Goal: Information Seeking & Learning: Learn about a topic

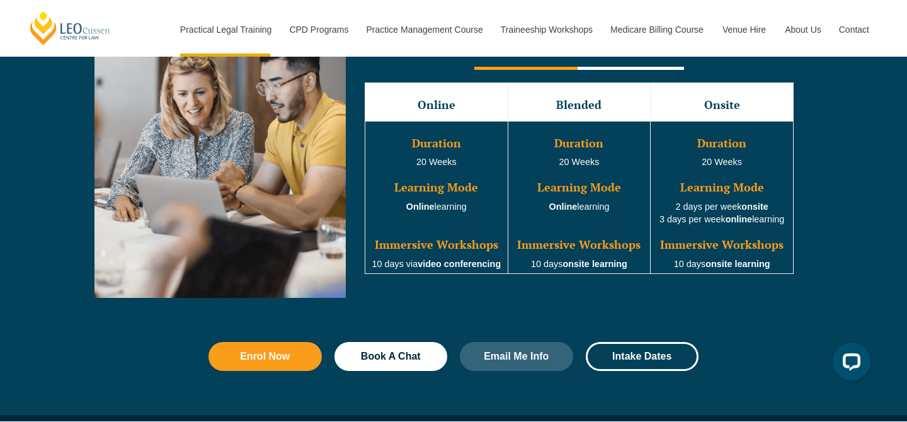
scroll to position [1220, 0]
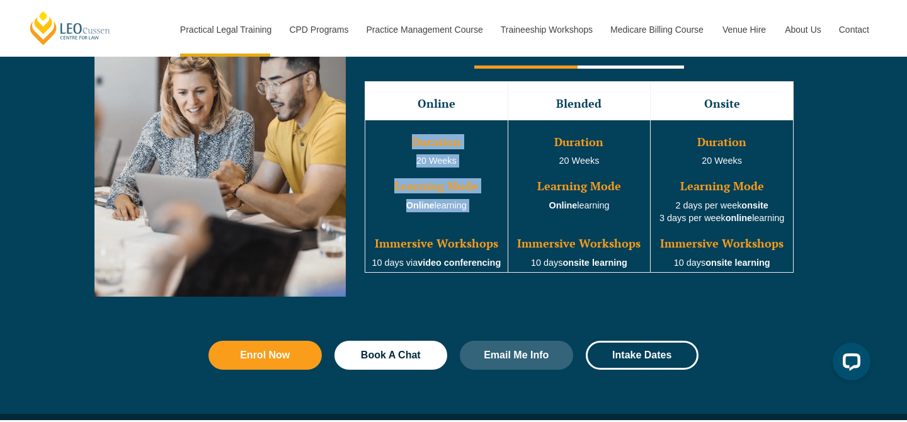
drag, startPoint x: 407, startPoint y: 139, endPoint x: 478, endPoint y: 225, distance: 112.3
click at [478, 226] on td "Duration 20 Weeks Learning Mode Online learning Immersive Workshops 10 days via…" at bounding box center [436, 196] width 143 height 153
drag, startPoint x: 478, startPoint y: 225, endPoint x: 431, endPoint y: 232, distance: 47.7
click at [413, 225] on td "Duration 20 Weeks Learning Mode Online learning Immersive Workshops 10 days via…" at bounding box center [436, 196] width 143 height 153
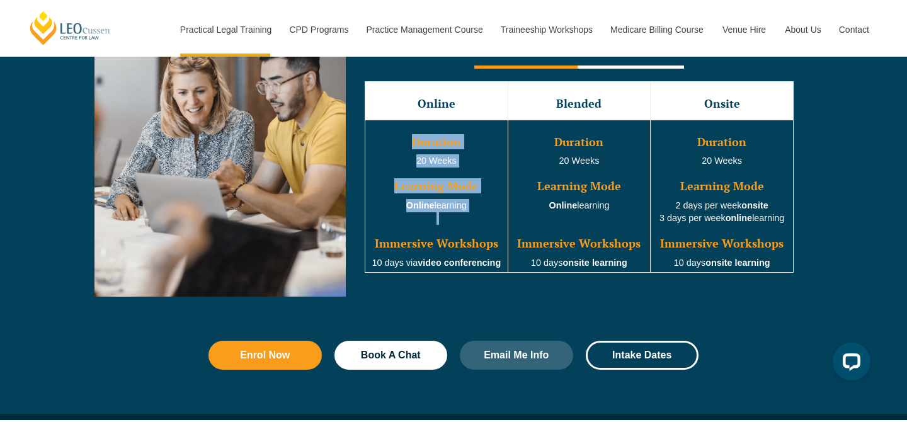
drag, startPoint x: 408, startPoint y: 143, endPoint x: 487, endPoint y: 227, distance: 115.8
click at [487, 227] on td "Duration 20 Weeks Learning Mode Online learning Immersive Workshops 10 days via…" at bounding box center [436, 196] width 143 height 153
click at [492, 191] on h3 "Learning Mode" at bounding box center [437, 186] width 140 height 13
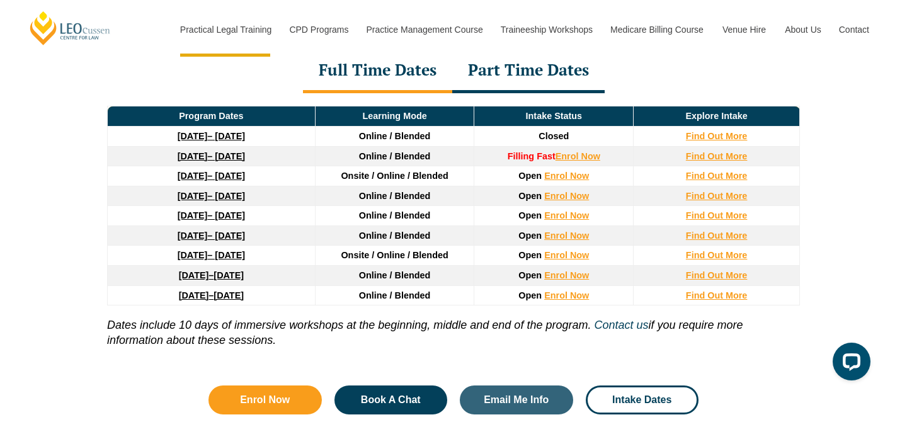
scroll to position [1746, 0]
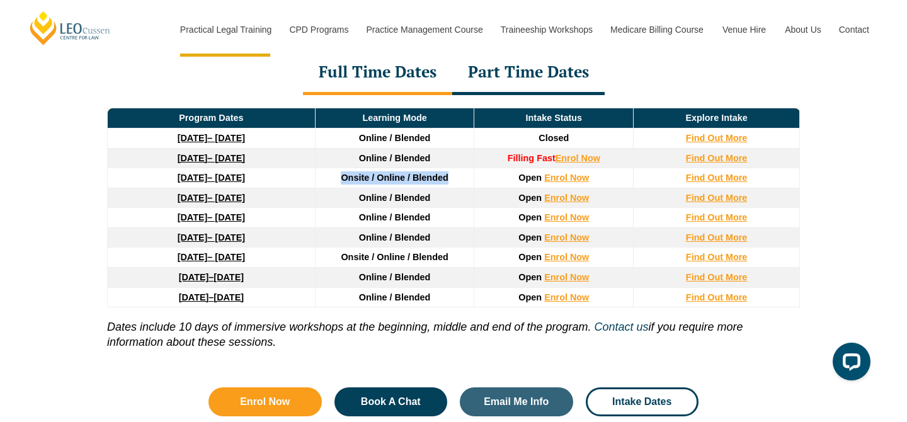
drag, startPoint x: 336, startPoint y: 183, endPoint x: 458, endPoint y: 179, distance: 122.2
click at [458, 179] on td "Onsite / Online / Blended" at bounding box center [394, 178] width 159 height 20
click at [316, 179] on td "Onsite / Online / Blended" at bounding box center [394, 178] width 159 height 20
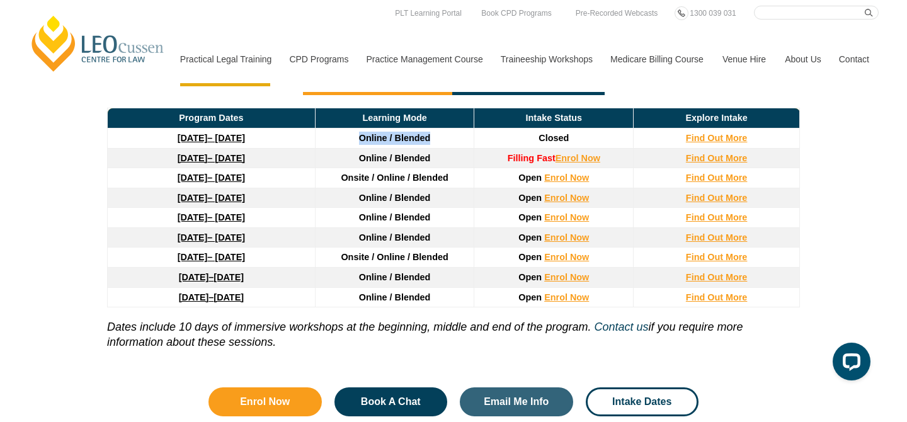
drag, startPoint x: 355, startPoint y: 143, endPoint x: 451, endPoint y: 143, distance: 96.4
click at [451, 143] on td "Online / Blended" at bounding box center [394, 138] width 159 height 20
click at [724, 162] on strong "Find Out More" at bounding box center [717, 158] width 62 height 10
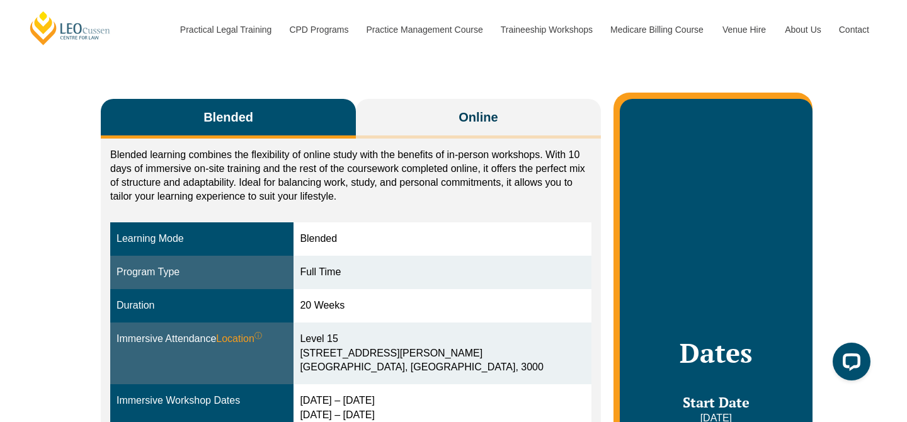
scroll to position [175, 0]
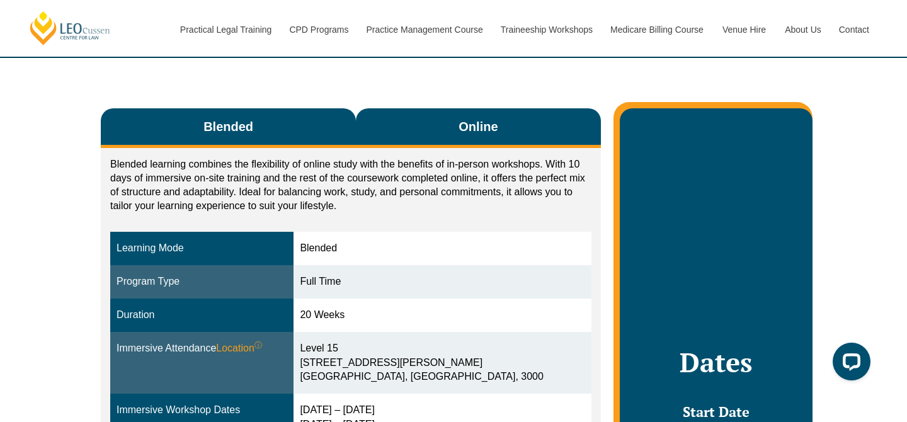
click at [536, 136] on button "Online" at bounding box center [478, 128] width 245 height 40
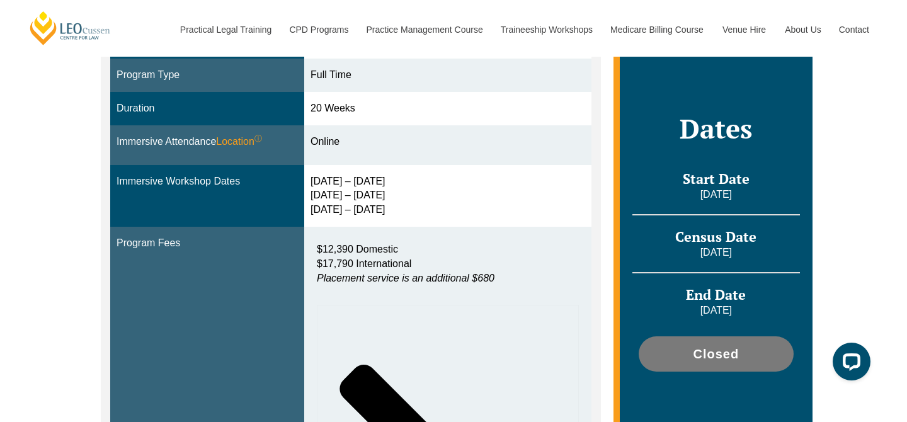
scroll to position [395, 0]
drag, startPoint x: 318, startPoint y: 167, endPoint x: 428, endPoint y: 207, distance: 116.8
click at [428, 207] on td "16 – 19 Dec 2025 11 – 13 March 2026 29 April – 1 May 2026" at bounding box center [447, 197] width 287 height 62
click at [448, 203] on div "16 – 19 Dec 2025 11 – 13 March 2026 29 April – 1 May 2026" at bounding box center [447, 196] width 275 height 43
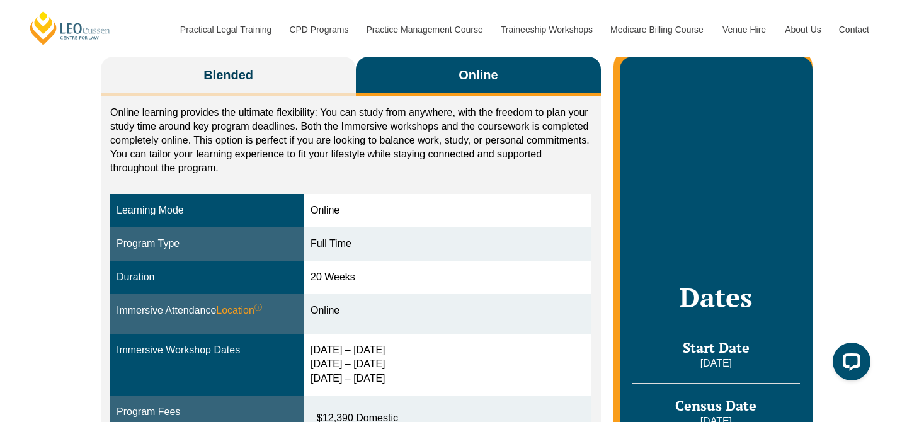
scroll to position [207, 0]
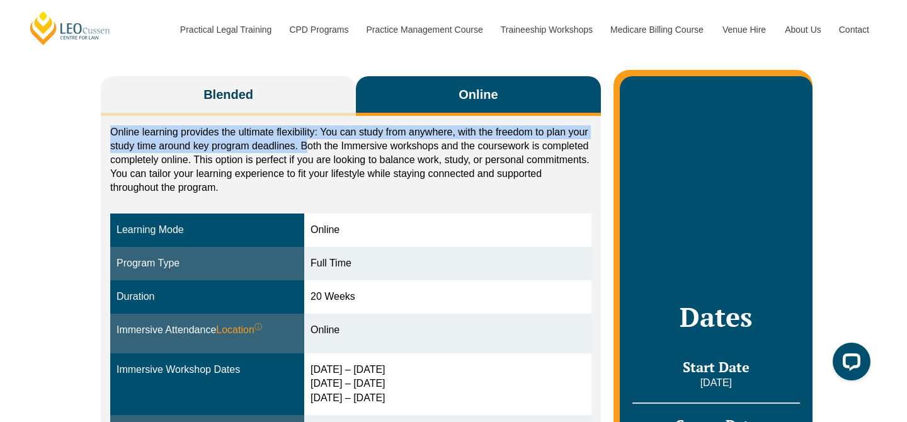
drag, startPoint x: 108, startPoint y: 137, endPoint x: 304, endPoint y: 141, distance: 196.5
click at [304, 141] on p "Online learning provides the ultimate flexibility: You can study from anywhere,…" at bounding box center [350, 159] width 481 height 69
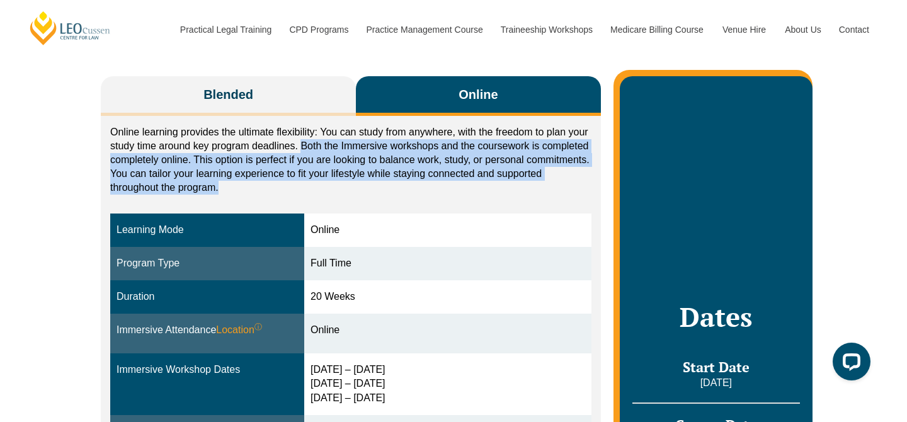
drag, startPoint x: 300, startPoint y: 141, endPoint x: 280, endPoint y: 188, distance: 51.6
click at [280, 189] on p "Online learning provides the ultimate flexibility: You can study from anywhere,…" at bounding box center [350, 159] width 481 height 69
click at [306, 185] on p "Online learning provides the ultimate flexibility: You can study from anywhere,…" at bounding box center [350, 159] width 481 height 69
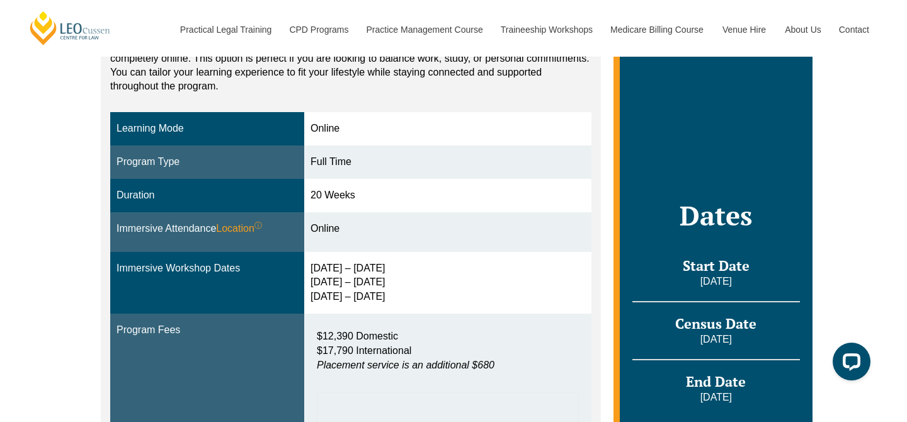
scroll to position [193, 0]
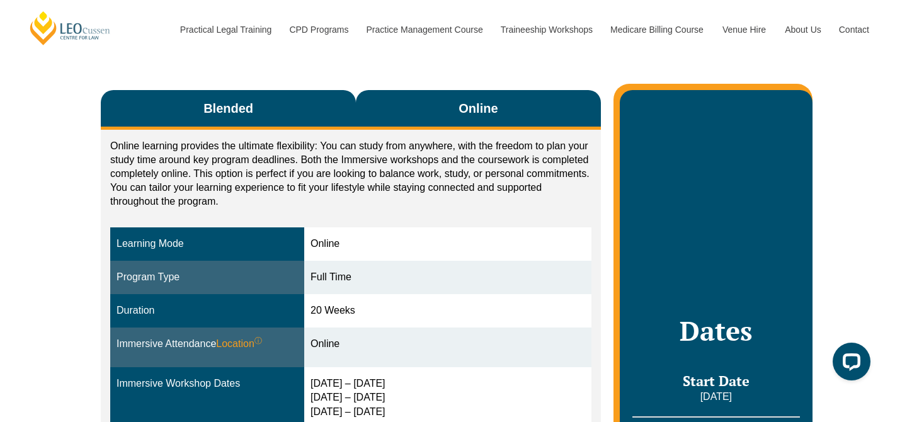
click at [264, 120] on button "Blended" at bounding box center [228, 110] width 255 height 40
